Goal: Task Accomplishment & Management: Manage account settings

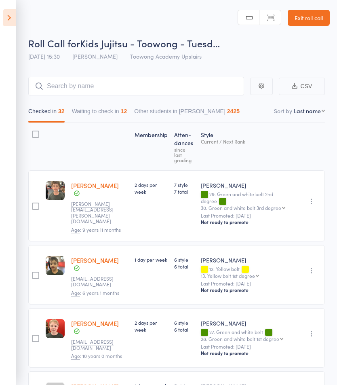
click at [312, 25] on link "Exit roll call" at bounding box center [309, 18] width 42 height 16
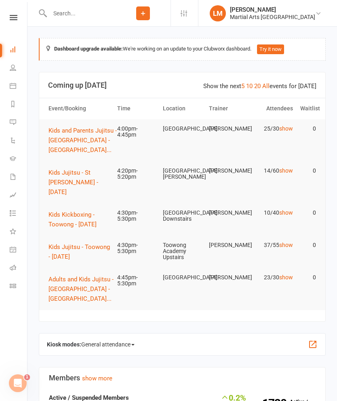
click at [65, 242] on button "Kids Jujitsu - Toowong - [DATE]" at bounding box center [78, 251] width 61 height 19
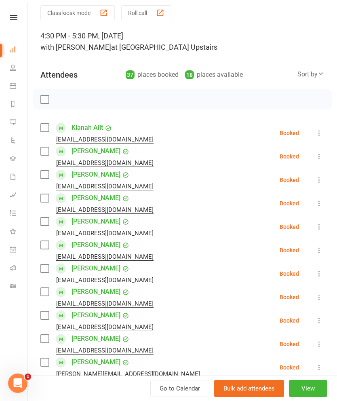
scroll to position [31, 0]
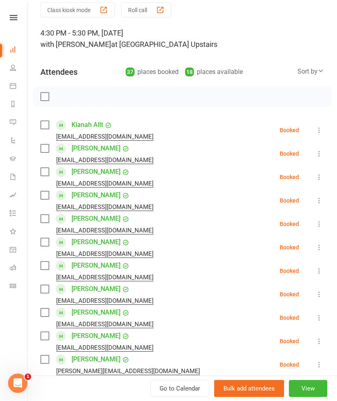
click at [44, 126] on label at bounding box center [44, 125] width 8 height 8
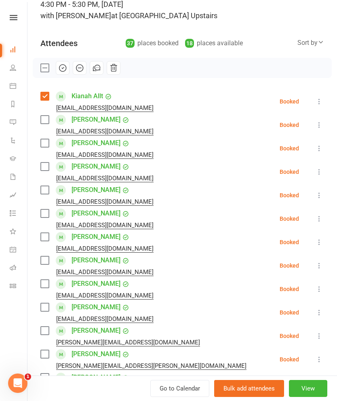
scroll to position [60, 0]
click at [42, 122] on label at bounding box center [44, 119] width 8 height 8
click at [48, 144] on label at bounding box center [44, 143] width 8 height 8
click at [48, 170] on label at bounding box center [44, 166] width 8 height 8
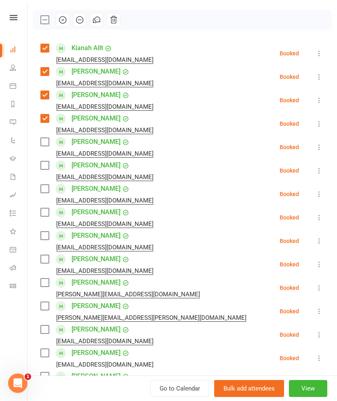
scroll to position [112, 0]
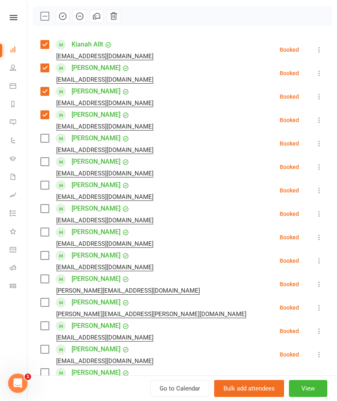
click at [43, 139] on label at bounding box center [44, 138] width 8 height 8
click at [43, 140] on label at bounding box center [44, 138] width 8 height 8
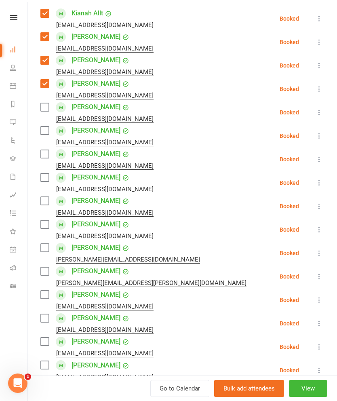
scroll to position [146, 0]
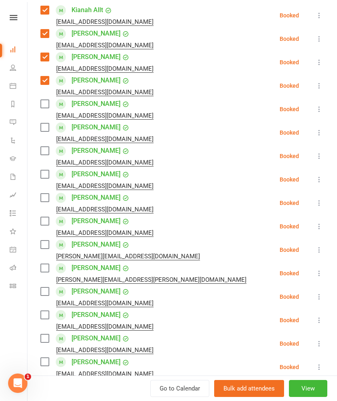
click at [46, 131] on label at bounding box center [44, 127] width 8 height 8
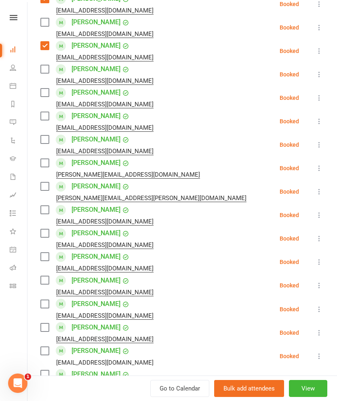
scroll to position [229, 0]
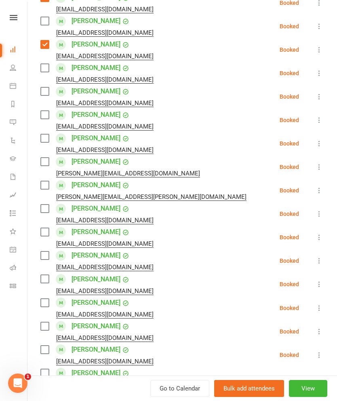
click at [41, 119] on label at bounding box center [44, 115] width 8 height 8
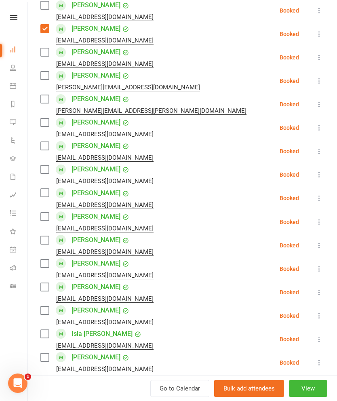
scroll to position [318, 0]
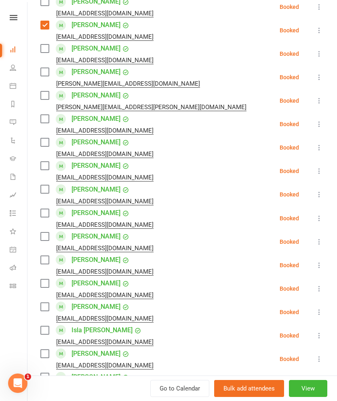
click at [41, 102] on div "[PERSON_NAME][EMAIL_ADDRESS][PERSON_NAME][DOMAIN_NAME]" at bounding box center [144, 107] width 209 height 11
click at [45, 99] on label at bounding box center [44, 95] width 8 height 8
click at [311, 80] on li "[PERSON_NAME] [PERSON_NAME][EMAIL_ADDRESS][DOMAIN_NAME] Booked More info Remove…" at bounding box center [182, 76] width 284 height 23
click at [320, 75] on icon at bounding box center [319, 77] width 8 height 8
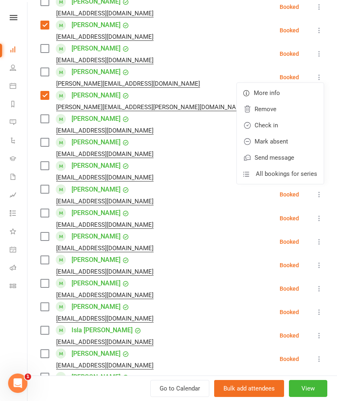
click at [268, 112] on link "Remove" at bounding box center [280, 109] width 87 height 16
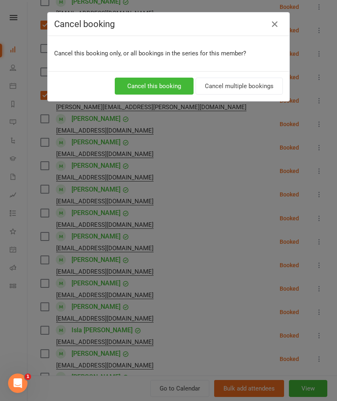
click at [228, 94] on button "Cancel multiple bookings" at bounding box center [239, 86] width 87 height 17
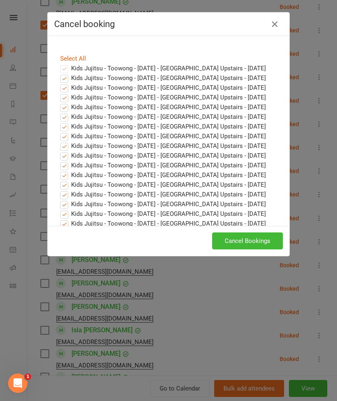
click at [260, 242] on button "Cancel Bookings" at bounding box center [247, 240] width 71 height 17
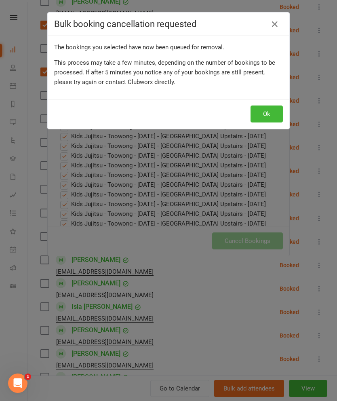
click at [265, 115] on button "Ok" at bounding box center [267, 113] width 32 height 17
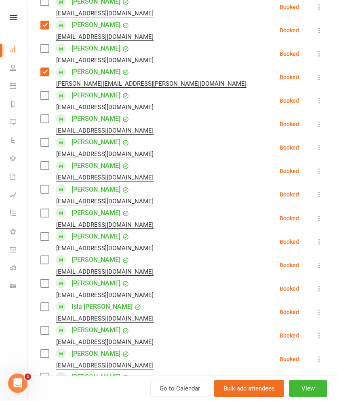
click at [38, 99] on div "Class kiosk mode Roll call 4:30 PM - 5:30 PM, [DATE] with [PERSON_NAME] at [GEO…" at bounding box center [182, 287] width 310 height 1144
click at [42, 95] on label at bounding box center [44, 95] width 8 height 8
click at [44, 115] on label at bounding box center [44, 119] width 8 height 8
click at [43, 146] on label at bounding box center [44, 142] width 8 height 8
click at [47, 166] on label at bounding box center [44, 166] width 8 height 8
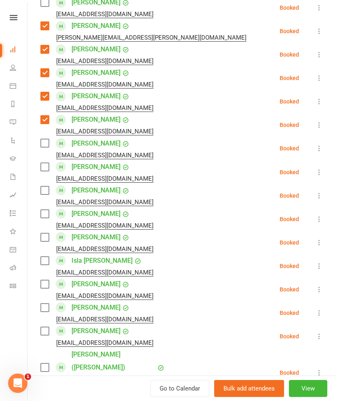
scroll to position [368, 0]
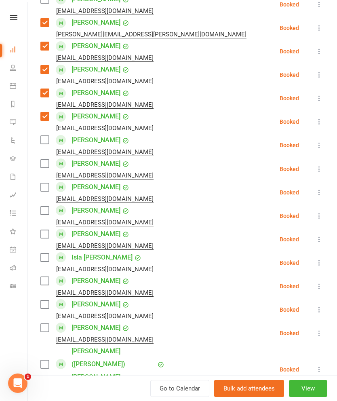
click at [44, 137] on label at bounding box center [44, 140] width 8 height 8
click at [43, 160] on label at bounding box center [44, 164] width 8 height 8
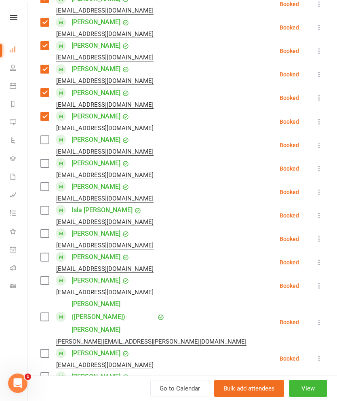
scroll to position [417, 0]
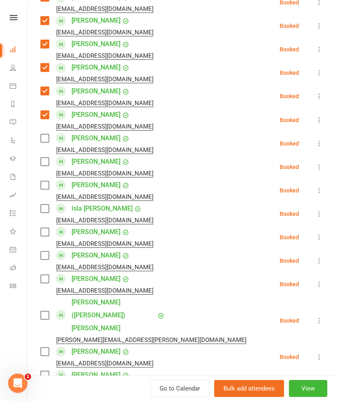
click at [317, 143] on icon at bounding box center [319, 143] width 8 height 8
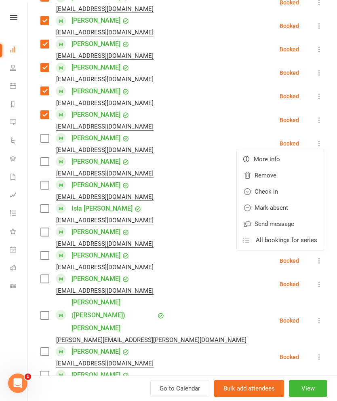
click at [282, 178] on link "Remove" at bounding box center [280, 175] width 87 height 16
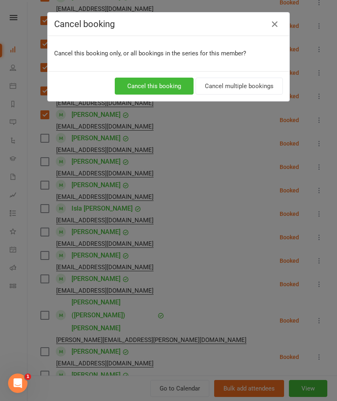
click at [265, 85] on button "Cancel multiple bookings" at bounding box center [239, 86] width 87 height 17
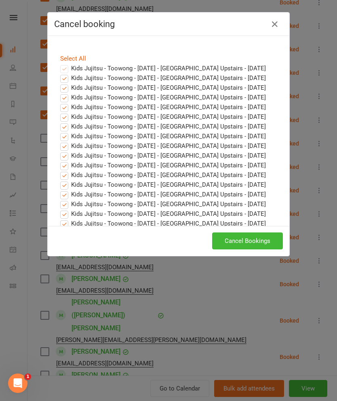
click at [248, 242] on button "Cancel Bookings" at bounding box center [247, 240] width 71 height 17
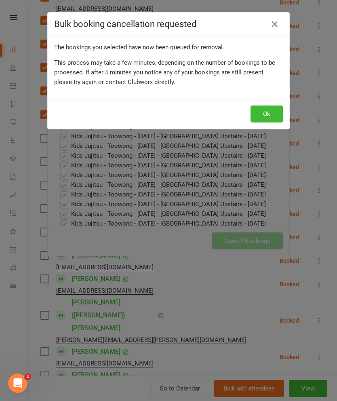
click at [282, 106] on button "Ok" at bounding box center [267, 113] width 32 height 17
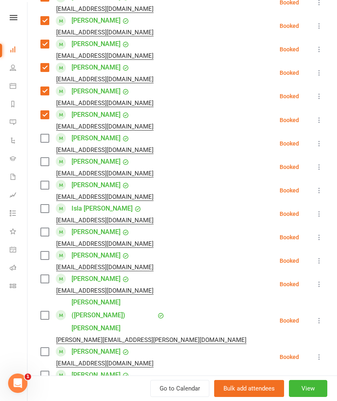
click at [44, 164] on label at bounding box center [44, 162] width 8 height 8
click at [44, 196] on div "[EMAIL_ADDRESS][DOMAIN_NAME]" at bounding box center [98, 197] width 116 height 11
click at [48, 185] on label at bounding box center [44, 185] width 8 height 8
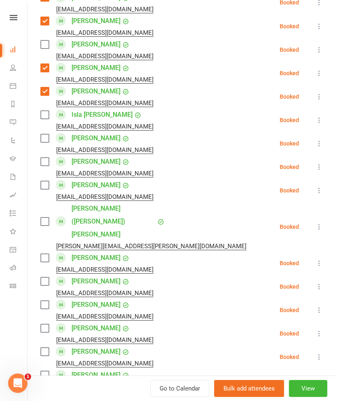
scroll to position [526, 0]
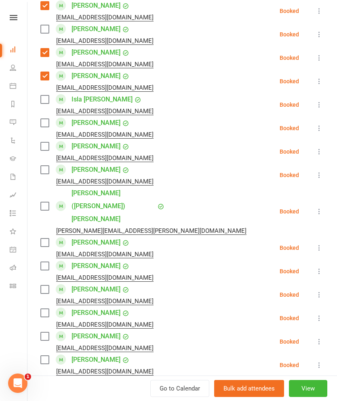
click at [45, 148] on label at bounding box center [44, 146] width 8 height 8
click at [48, 171] on label at bounding box center [44, 170] width 8 height 8
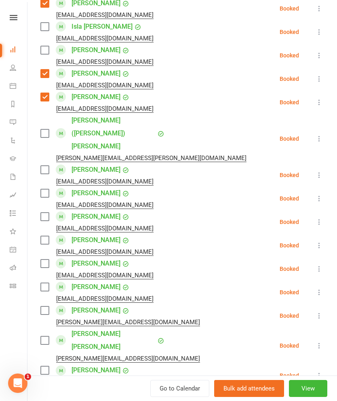
click at [42, 166] on label at bounding box center [44, 170] width 8 height 8
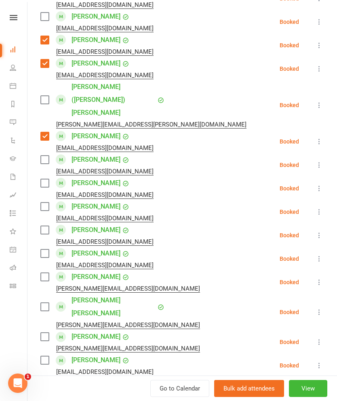
scroll to position [635, 0]
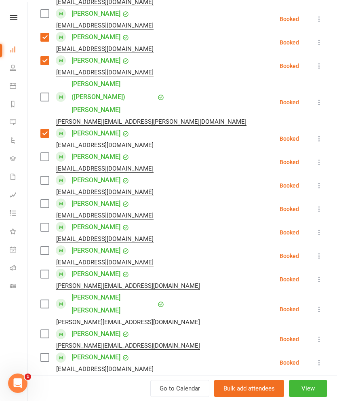
click at [43, 176] on label at bounding box center [44, 180] width 8 height 8
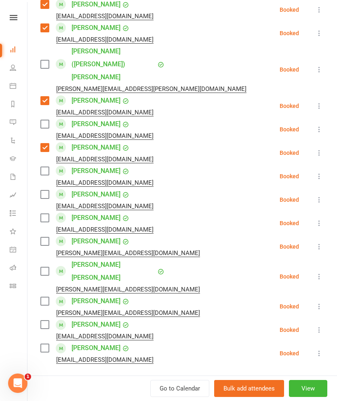
scroll to position [669, 0]
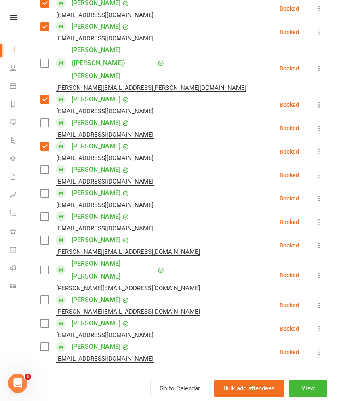
click at [45, 166] on label at bounding box center [44, 170] width 8 height 8
click at [46, 189] on label at bounding box center [44, 193] width 8 height 8
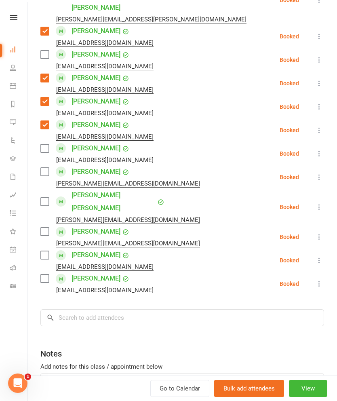
scroll to position [737, 0]
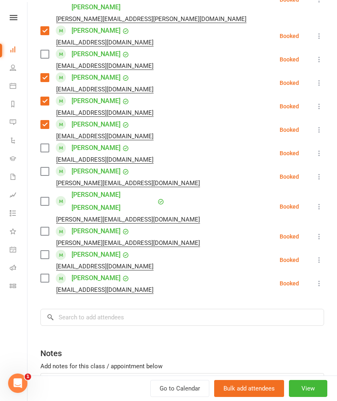
click at [44, 144] on label at bounding box center [44, 148] width 8 height 8
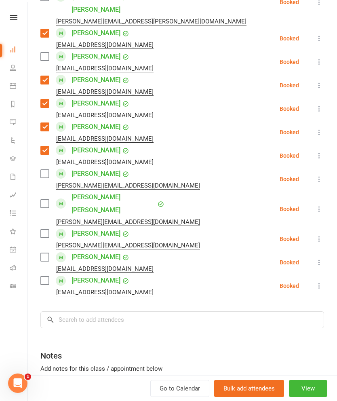
scroll to position [735, 0]
click at [45, 169] on label at bounding box center [44, 173] width 8 height 8
click at [47, 199] on label at bounding box center [44, 203] width 8 height 8
click at [48, 229] on label at bounding box center [44, 233] width 8 height 8
click at [44, 276] on label at bounding box center [44, 280] width 8 height 8
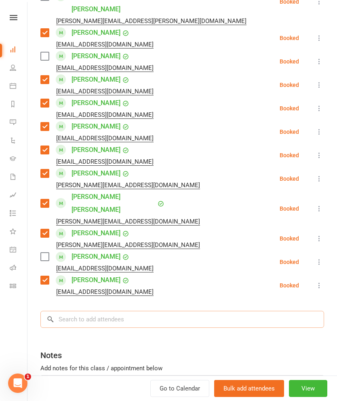
click at [81, 311] on input "search" at bounding box center [182, 319] width 284 height 17
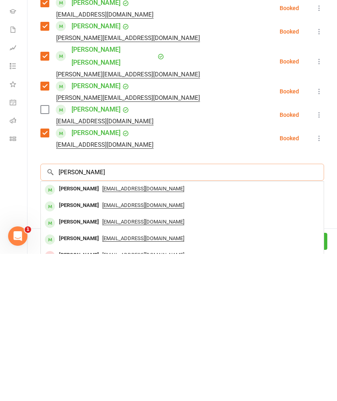
type input "[PERSON_NAME]"
click at [61, 330] on div "[PERSON_NAME]" at bounding box center [79, 336] width 46 height 12
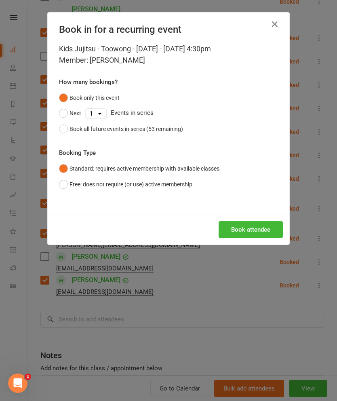
click at [255, 232] on button "Book attendee" at bounding box center [251, 229] width 64 height 17
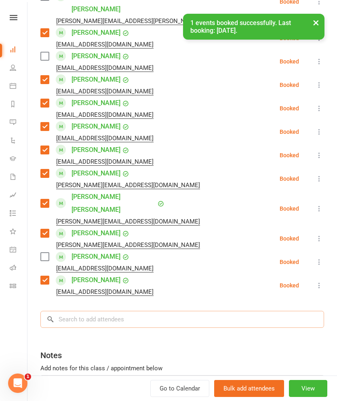
click at [211, 311] on input "search" at bounding box center [182, 319] width 284 height 17
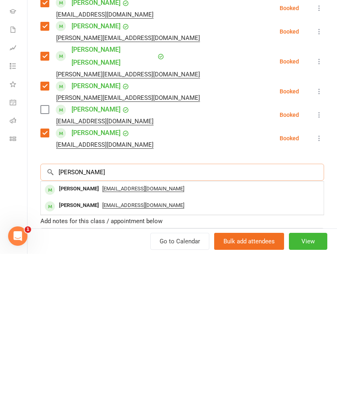
type input "[PERSON_NAME]"
click at [65, 330] on div "[PERSON_NAME]" at bounding box center [79, 336] width 46 height 12
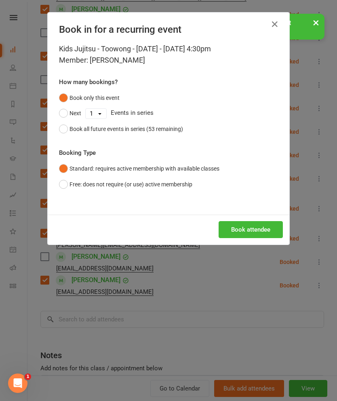
click at [255, 233] on button "Book attendee" at bounding box center [251, 229] width 64 height 17
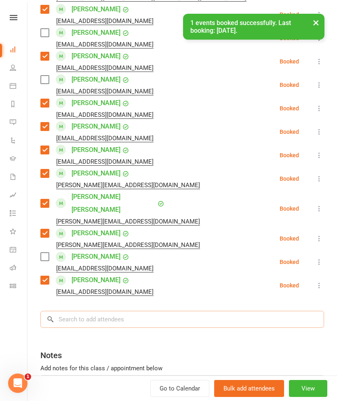
click at [207, 311] on input "search" at bounding box center [182, 319] width 284 height 17
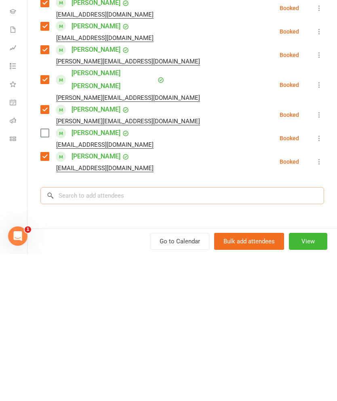
scroll to position [315, 0]
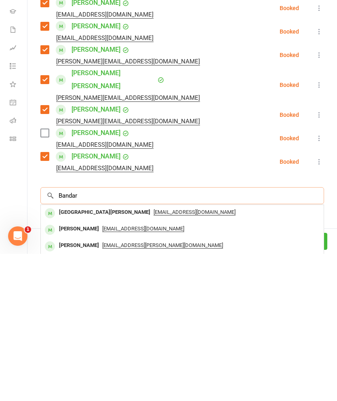
type input "Bandar"
click at [69, 354] on div "[GEOGRAPHIC_DATA][PERSON_NAME]" at bounding box center [105, 360] width 98 height 12
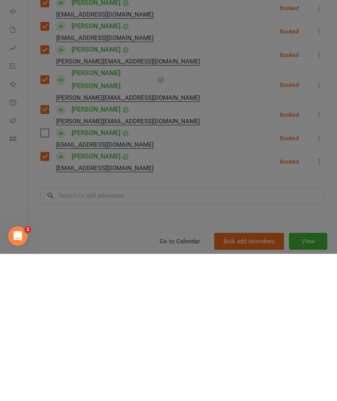
scroll to position [462, 0]
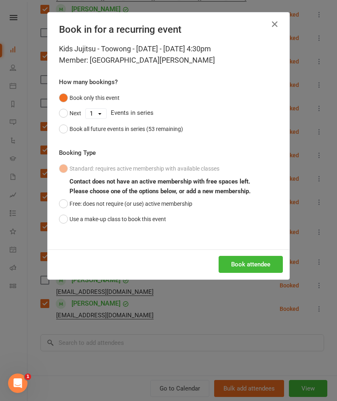
click at [78, 217] on button "Use a make-up class to book this event" at bounding box center [112, 218] width 107 height 15
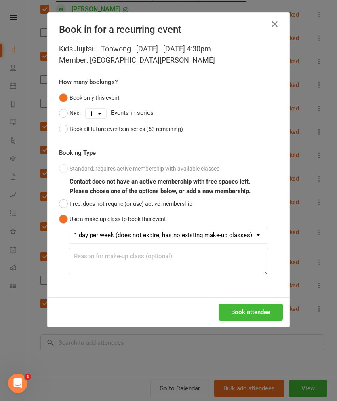
click at [251, 316] on button "Book attendee" at bounding box center [251, 311] width 64 height 17
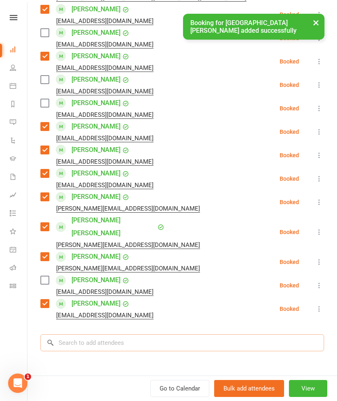
click at [236, 334] on input "search" at bounding box center [182, 342] width 284 height 17
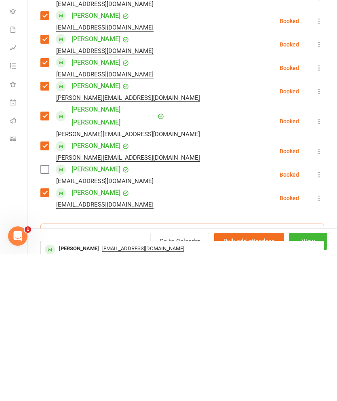
type input "[PERSON_NAME]"
click at [63, 390] on div "[PERSON_NAME]" at bounding box center [79, 396] width 46 height 12
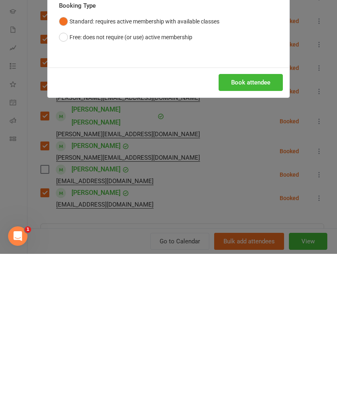
scroll to position [639, 0]
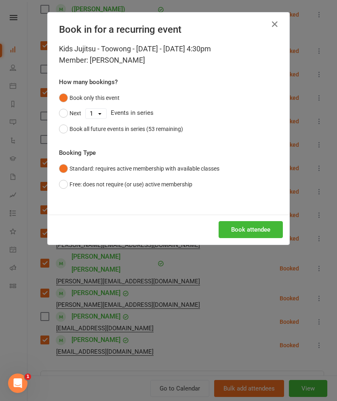
click at [235, 236] on button "Book attendee" at bounding box center [251, 229] width 64 height 17
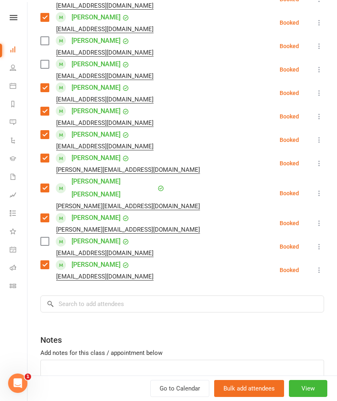
scroll to position [834, 0]
click at [222, 296] on input "search" at bounding box center [182, 304] width 284 height 17
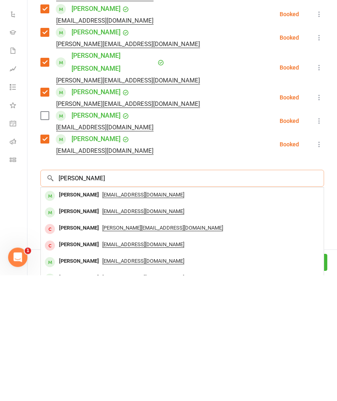
type input "[PERSON_NAME]"
click at [66, 315] on div "[PERSON_NAME]" at bounding box center [79, 321] width 46 height 12
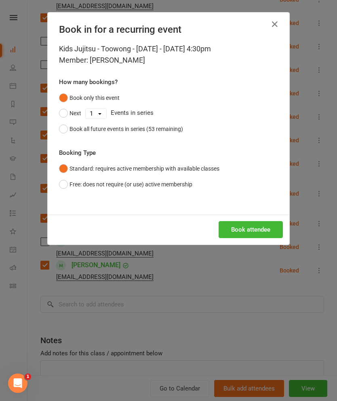
click at [262, 235] on button "Book attendee" at bounding box center [251, 229] width 64 height 17
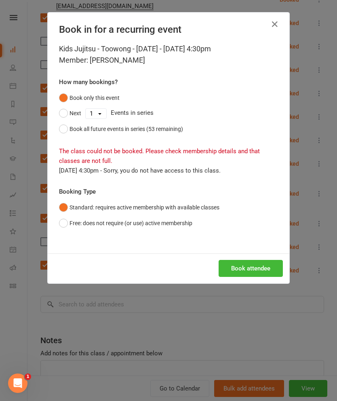
click at [174, 226] on button "Free: does not require (or use) active membership" at bounding box center [125, 222] width 133 height 15
click at [248, 270] on button "Book attendee" at bounding box center [251, 268] width 64 height 17
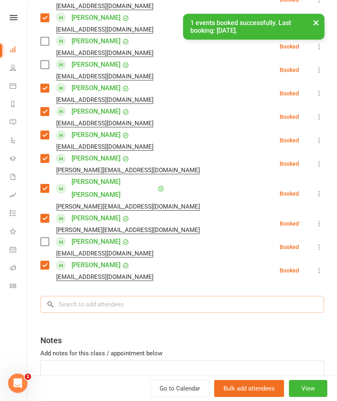
click at [234, 296] on input "search" at bounding box center [182, 304] width 284 height 17
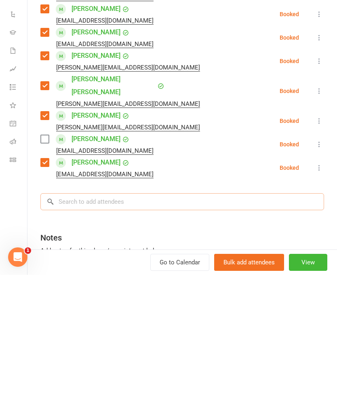
scroll to position [765, 0]
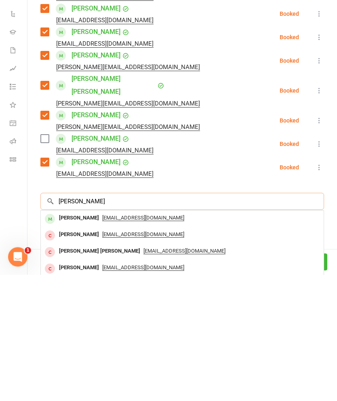
type input "[PERSON_NAME]"
click at [69, 339] on div "[PERSON_NAME]" at bounding box center [79, 345] width 46 height 12
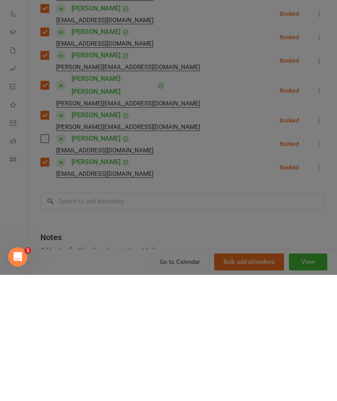
scroll to position [891, 0]
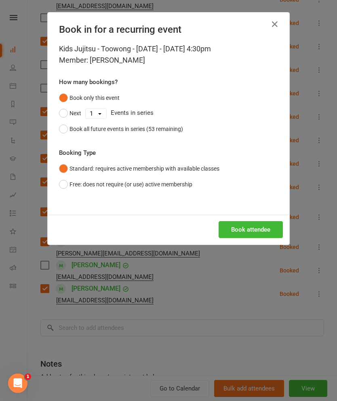
click at [172, 130] on div "Book all future events in series (53 remaining)" at bounding box center [126, 128] width 114 height 9
click at [243, 217] on div "Book attendee" at bounding box center [169, 230] width 242 height 30
click at [251, 227] on button "Book attendee" at bounding box center [251, 229] width 64 height 17
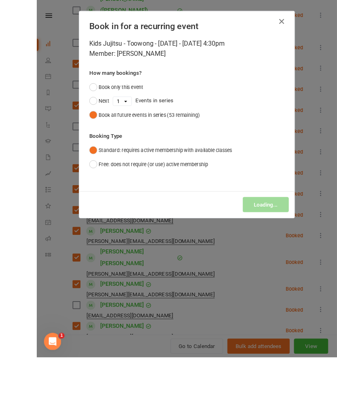
scroll to position [933, 0]
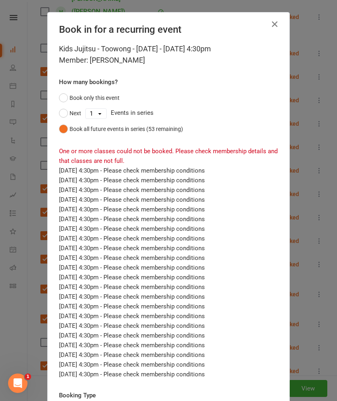
click at [74, 104] on button "Book only this event" at bounding box center [89, 97] width 61 height 15
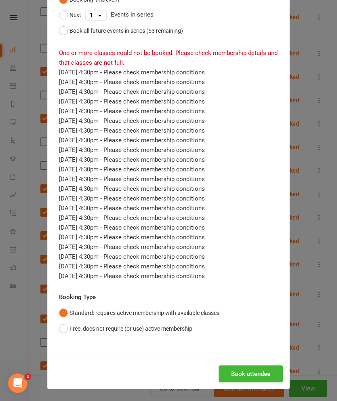
scroll to position [98, 0]
click at [242, 359] on div "Book attendee" at bounding box center [169, 374] width 242 height 30
click at [248, 371] on button "Book attendee" at bounding box center [251, 374] width 64 height 17
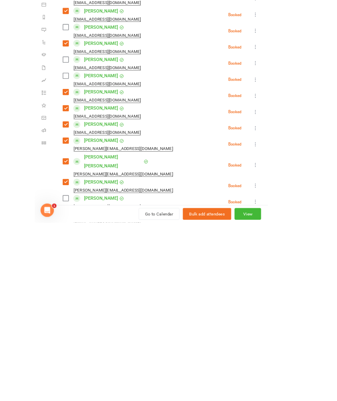
scroll to position [1050, 0]
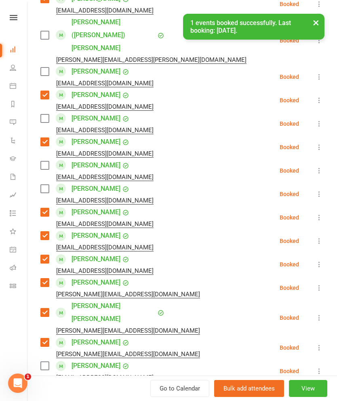
click at [48, 185] on label at bounding box center [44, 189] width 8 height 8
click at [46, 161] on label at bounding box center [44, 165] width 8 height 8
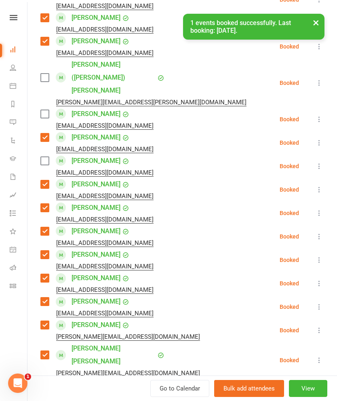
scroll to position [695, 0]
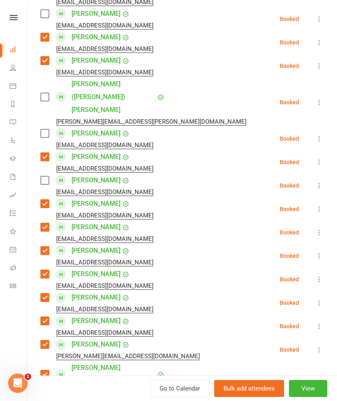
click at [48, 176] on label at bounding box center [44, 180] width 8 height 8
click at [46, 176] on label at bounding box center [44, 180] width 8 height 8
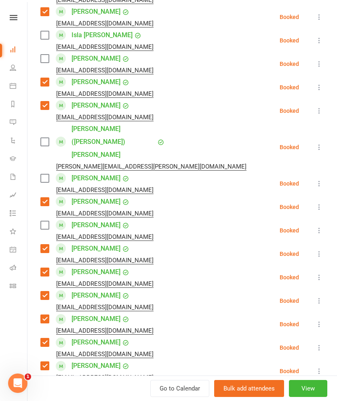
click at [48, 174] on label at bounding box center [44, 178] width 8 height 8
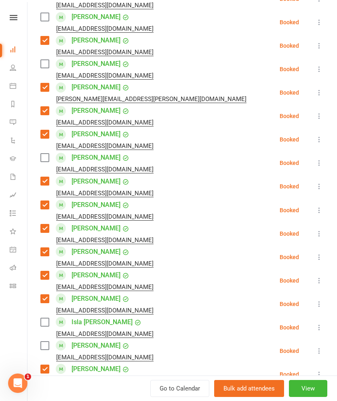
click at [45, 154] on label at bounding box center [44, 158] width 8 height 8
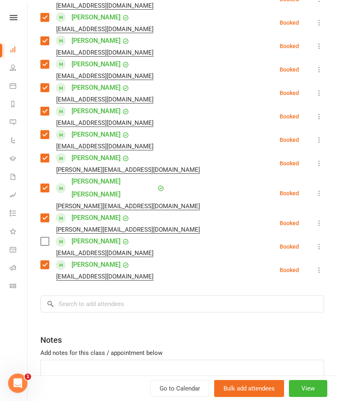
scroll to position [880, 0]
click at [84, 296] on input "search" at bounding box center [182, 304] width 284 height 17
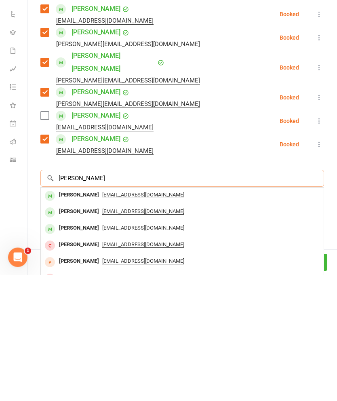
type input "[PERSON_NAME]"
click at [59, 315] on div "[PERSON_NAME]" at bounding box center [79, 321] width 46 height 12
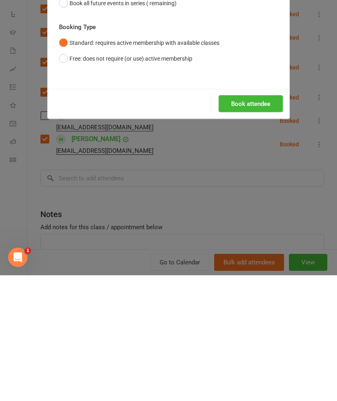
scroll to position [1039, 0]
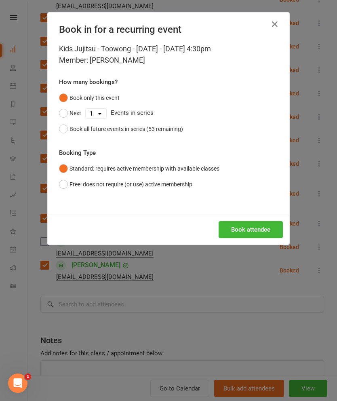
click at [209, 227] on div "Book attendee" at bounding box center [169, 230] width 242 height 30
click at [225, 228] on button "Book attendee" at bounding box center [251, 229] width 64 height 17
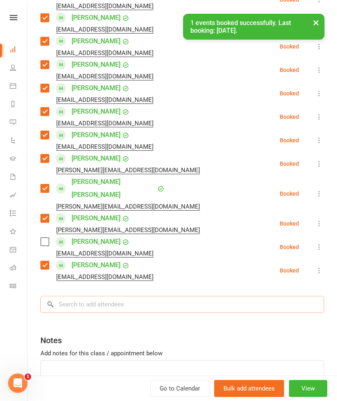
click at [77, 296] on input "search" at bounding box center [182, 304] width 284 height 17
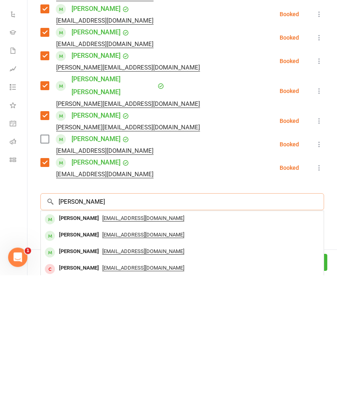
scroll to position [1038, 0]
type input "[PERSON_NAME]"
click at [65, 339] on div "[PERSON_NAME]" at bounding box center [79, 345] width 46 height 12
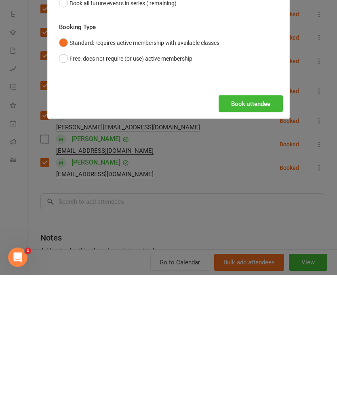
scroll to position [1058, 0]
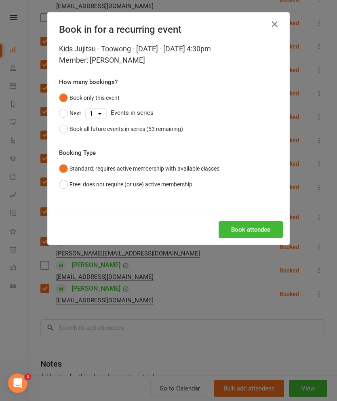
click at [276, 233] on button "Book attendee" at bounding box center [251, 229] width 64 height 17
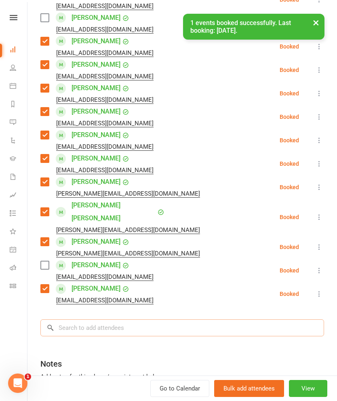
click at [253, 319] on input "search" at bounding box center [182, 327] width 284 height 17
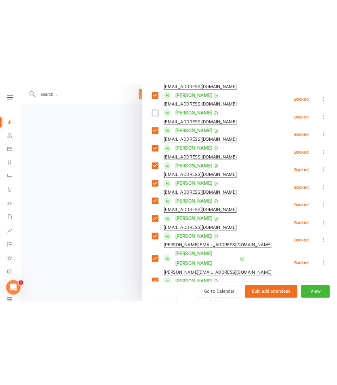
scroll to position [929, 0]
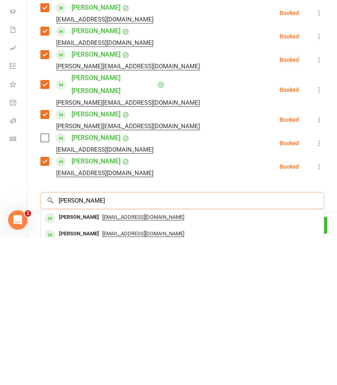
type input "[PERSON_NAME]"
click at [69, 358] on div "[PERSON_NAME]" at bounding box center [79, 364] width 46 height 12
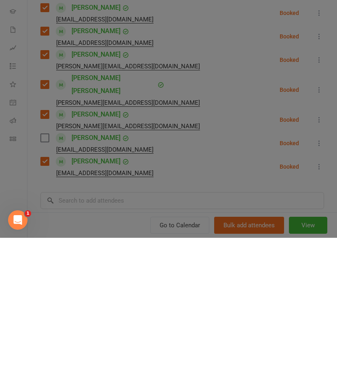
scroll to position [1074, 0]
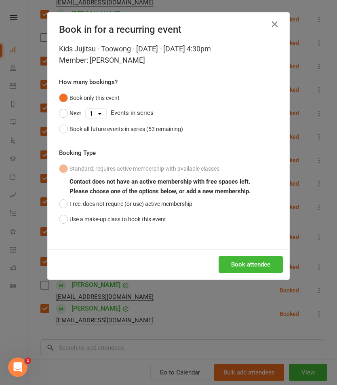
click at [149, 223] on button "Use a make-up class to book this event" at bounding box center [112, 218] width 107 height 15
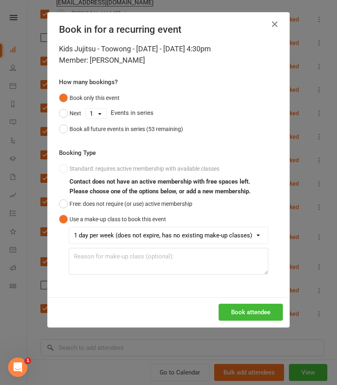
click at [253, 313] on button "Book attendee" at bounding box center [251, 311] width 64 height 17
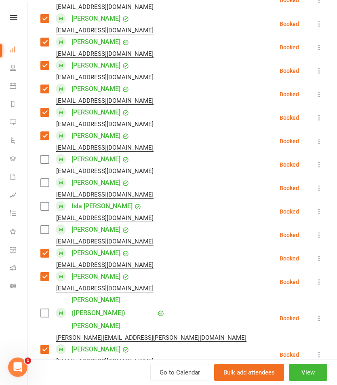
scroll to position [548, 0]
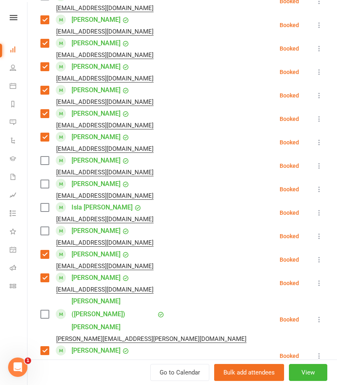
click at [43, 156] on label at bounding box center [44, 160] width 8 height 8
click at [48, 180] on label at bounding box center [44, 184] width 8 height 8
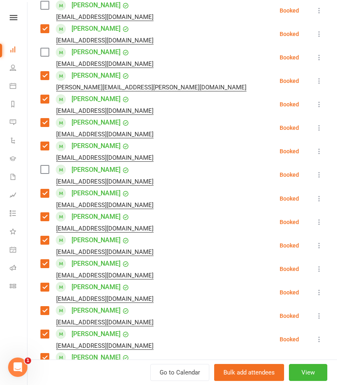
click at [43, 165] on label at bounding box center [44, 169] width 8 height 8
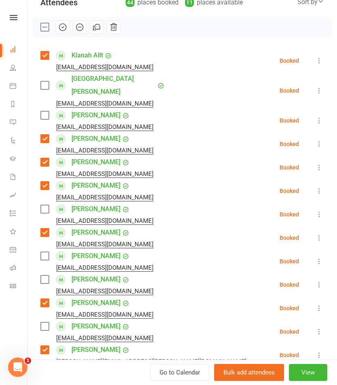
scroll to position [99, 0]
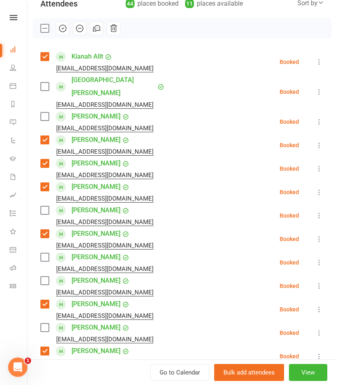
click at [45, 82] on label at bounding box center [44, 86] width 8 height 8
click at [44, 112] on label at bounding box center [44, 116] width 8 height 8
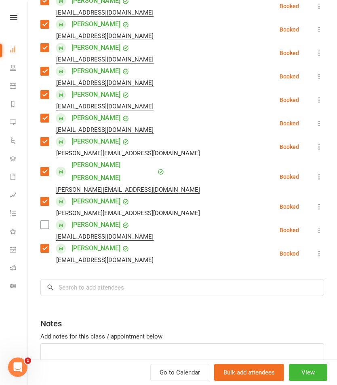
scroll to position [967, 0]
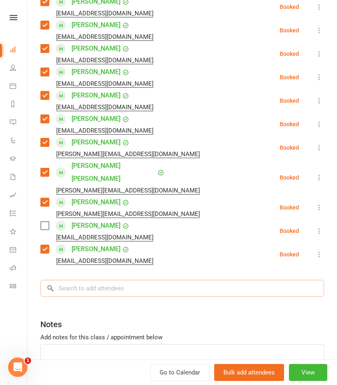
click at [202, 280] on input "search" at bounding box center [182, 288] width 284 height 17
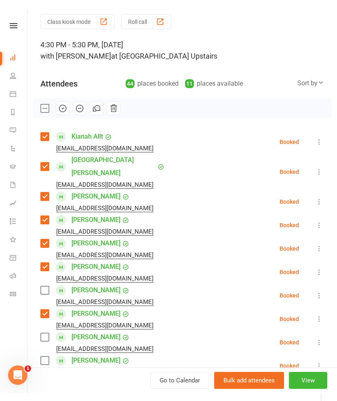
scroll to position [27, 0]
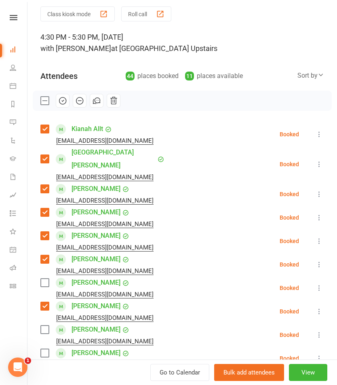
click at [61, 103] on icon "button" at bounding box center [62, 100] width 9 height 9
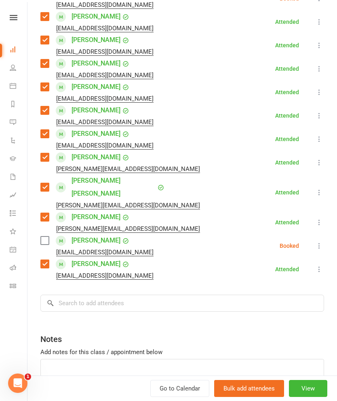
scroll to position [951, 0]
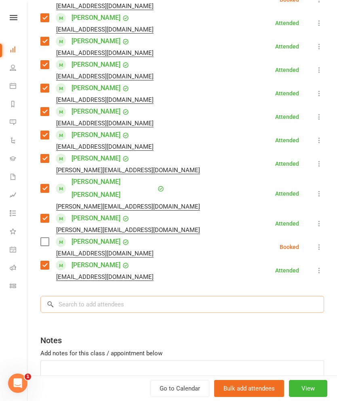
click at [255, 296] on input "search" at bounding box center [182, 304] width 284 height 17
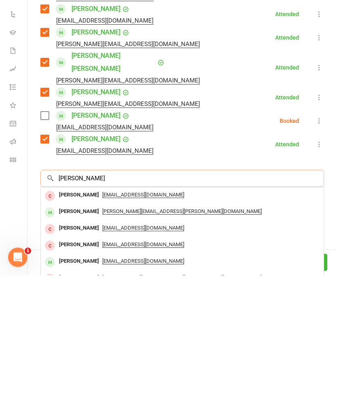
type input "[PERSON_NAME]"
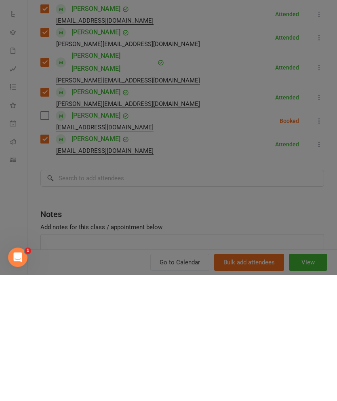
scroll to position [1039, 0]
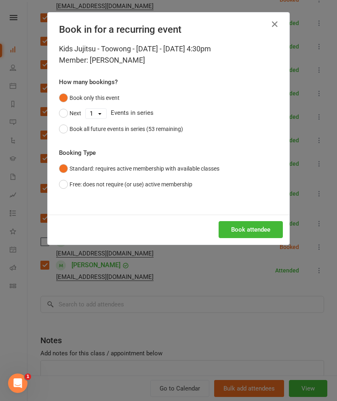
click at [257, 228] on button "Book attendee" at bounding box center [251, 229] width 64 height 17
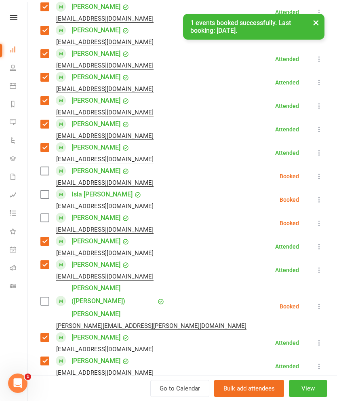
scroll to position [583, 0]
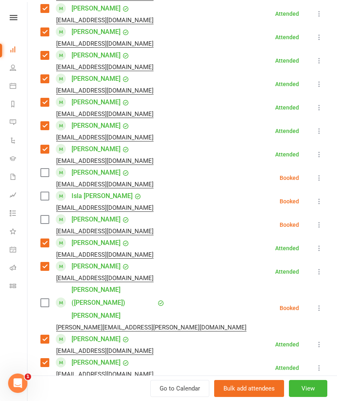
click at [42, 168] on label at bounding box center [44, 172] width 8 height 8
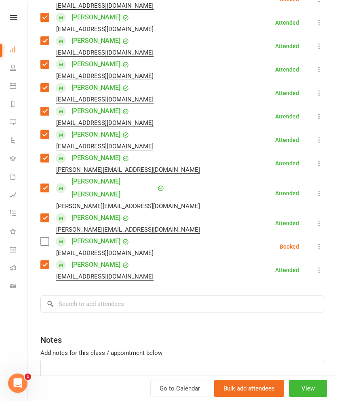
scroll to position [974, 0]
click at [221, 296] on input "search" at bounding box center [182, 304] width 284 height 17
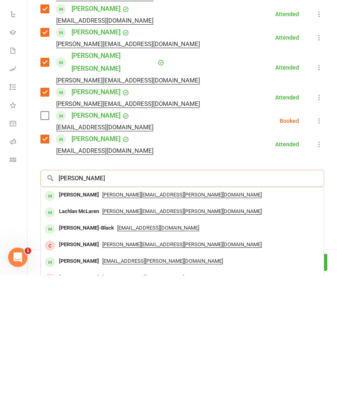
type input "[PERSON_NAME]"
click at [61, 315] on div "[PERSON_NAME]" at bounding box center [79, 321] width 46 height 12
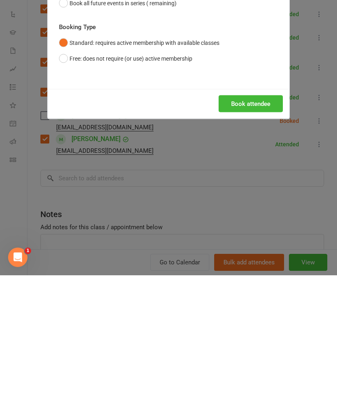
scroll to position [1058, 0]
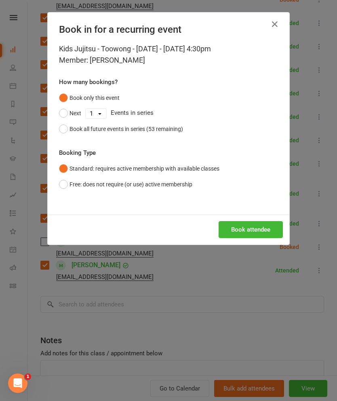
click at [251, 232] on button "Book attendee" at bounding box center [251, 229] width 64 height 17
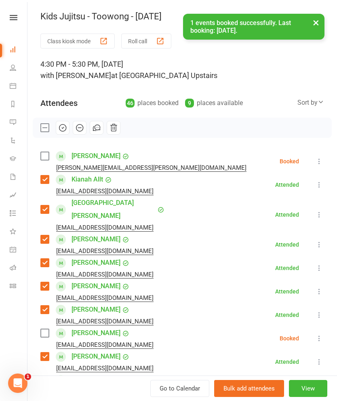
scroll to position [0, 0]
click at [44, 157] on label at bounding box center [44, 156] width 8 height 8
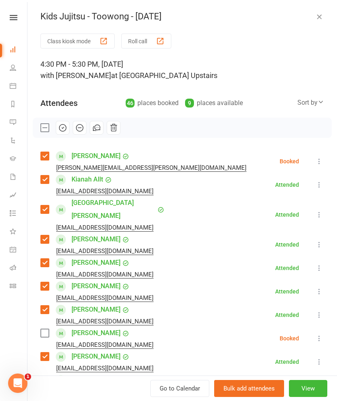
click at [60, 129] on icon "button" at bounding box center [62, 127] width 7 height 7
click at [40, 131] on label at bounding box center [44, 128] width 8 height 8
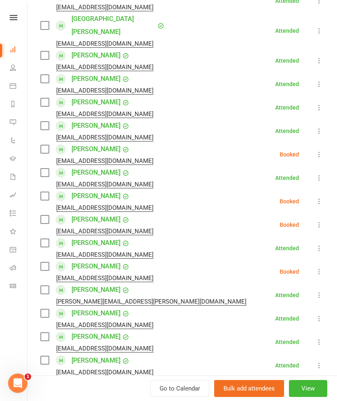
click at [48, 145] on label at bounding box center [44, 149] width 8 height 8
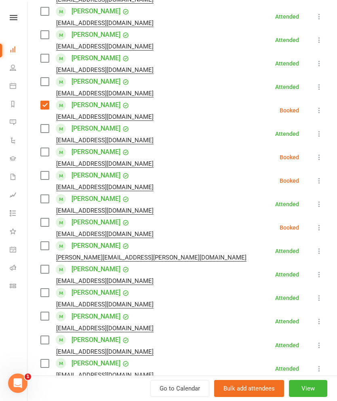
scroll to position [229, 0]
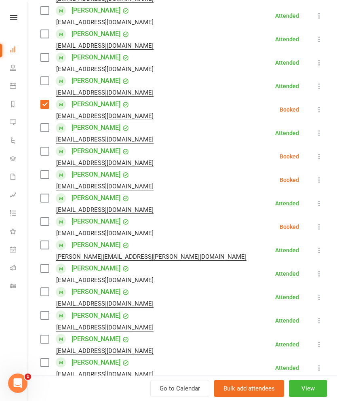
click at [48, 147] on label at bounding box center [44, 151] width 8 height 8
click at [54, 168] on div "[PERSON_NAME] [EMAIL_ADDRESS][DOMAIN_NAME]" at bounding box center [98, 179] width 116 height 23
click at [48, 171] on label at bounding box center [44, 175] width 8 height 8
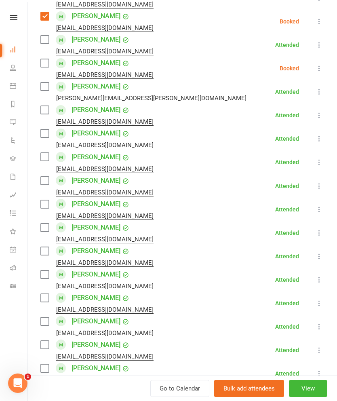
scroll to position [388, 0]
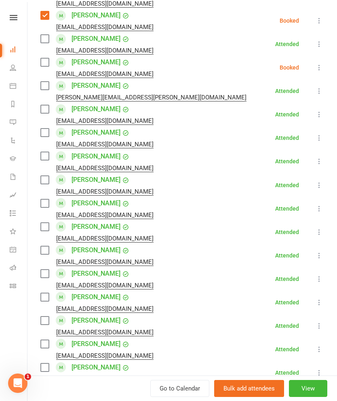
click at [48, 58] on label at bounding box center [44, 62] width 8 height 8
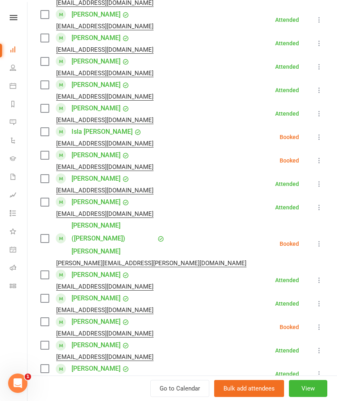
scroll to position [671, 0]
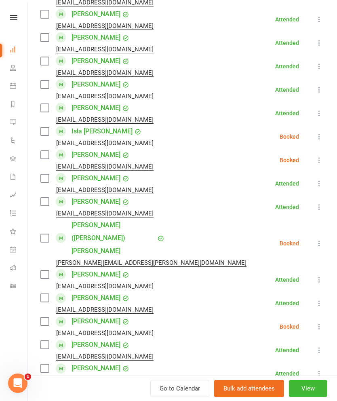
click at [46, 127] on label at bounding box center [44, 131] width 8 height 8
click at [43, 151] on label at bounding box center [44, 155] width 8 height 8
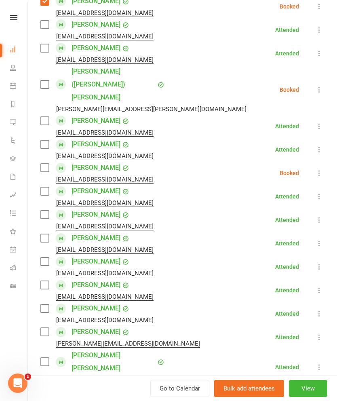
scroll to position [821, 0]
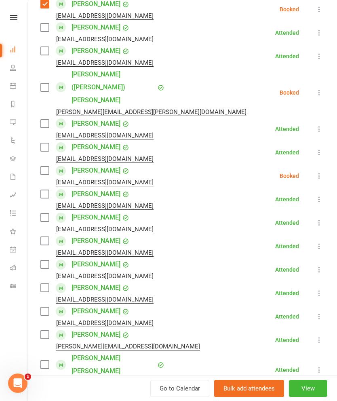
click at [47, 83] on label at bounding box center [44, 87] width 8 height 8
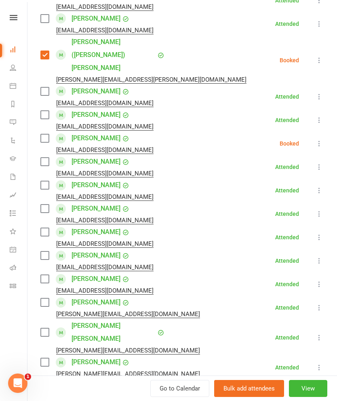
scroll to position [855, 0]
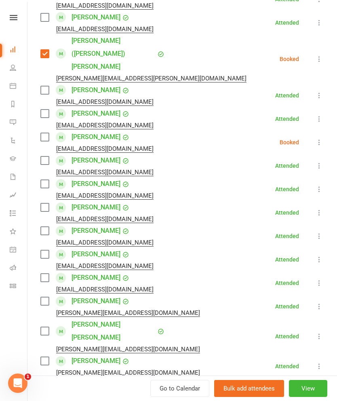
click at [46, 133] on label at bounding box center [44, 137] width 8 height 8
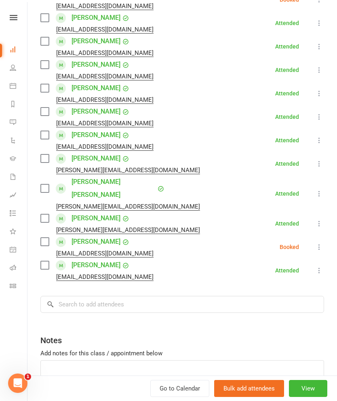
click at [46, 238] on label at bounding box center [44, 242] width 8 height 8
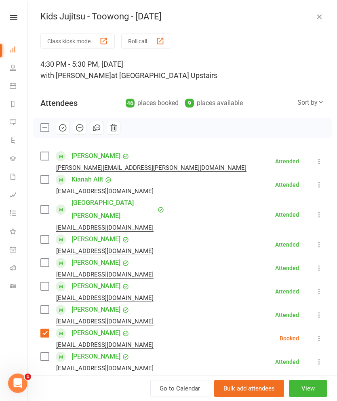
scroll to position [0, 0]
click at [81, 128] on icon "button" at bounding box center [79, 128] width 3 height 0
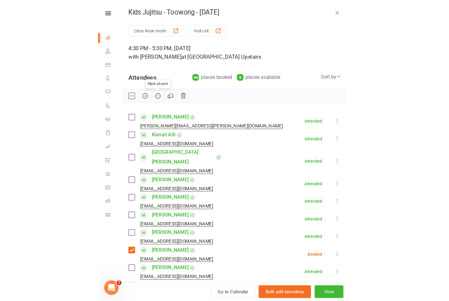
scroll to position [913, 0]
